Goal: Task Accomplishment & Management: Use online tool/utility

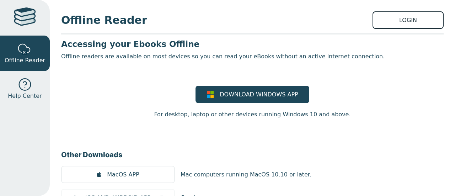
click at [378, 17] on link "LOGIN" at bounding box center [408, 19] width 71 height 17
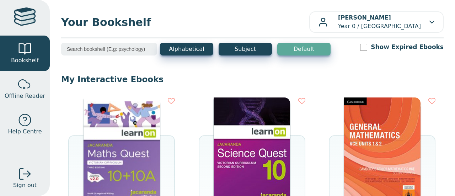
click at [125, 146] on img at bounding box center [122, 150] width 76 height 107
